Goal: Navigation & Orientation: Understand site structure

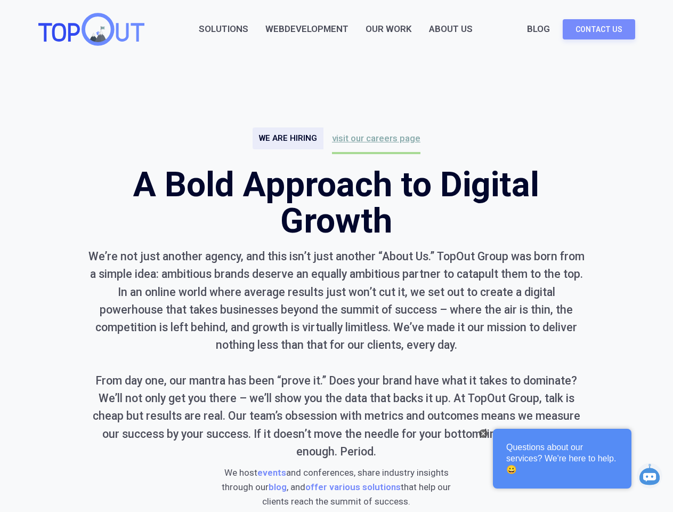
click at [336, 256] on div "We’re not just another agency, and this isn’t just another “About Us.” TopOut G…" at bounding box center [336, 353] width 497 height 213
click at [483, 433] on img at bounding box center [483, 433] width 4 height 4
